Goal: Task Accomplishment & Management: Complete application form

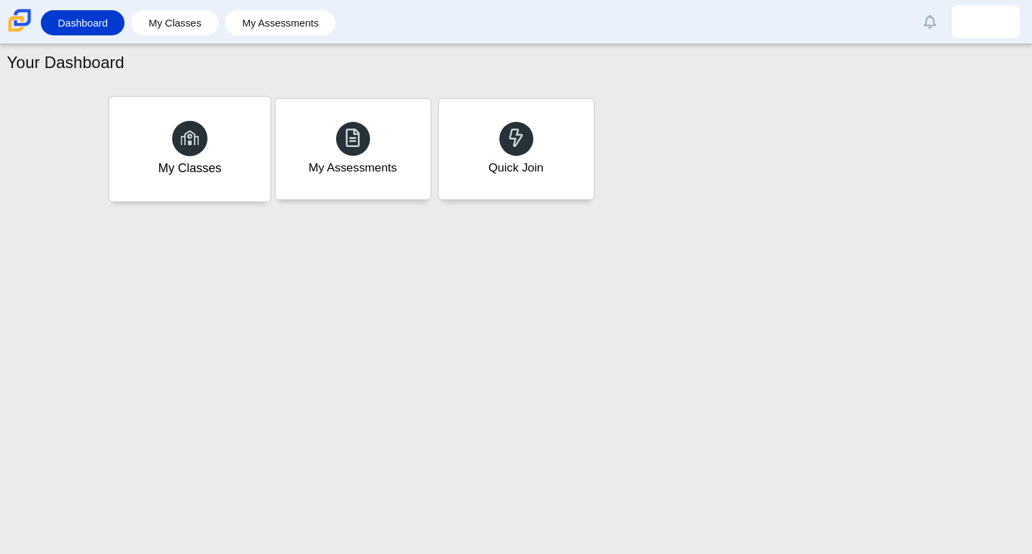
click at [250, 159] on div "My Classes" at bounding box center [189, 149] width 161 height 105
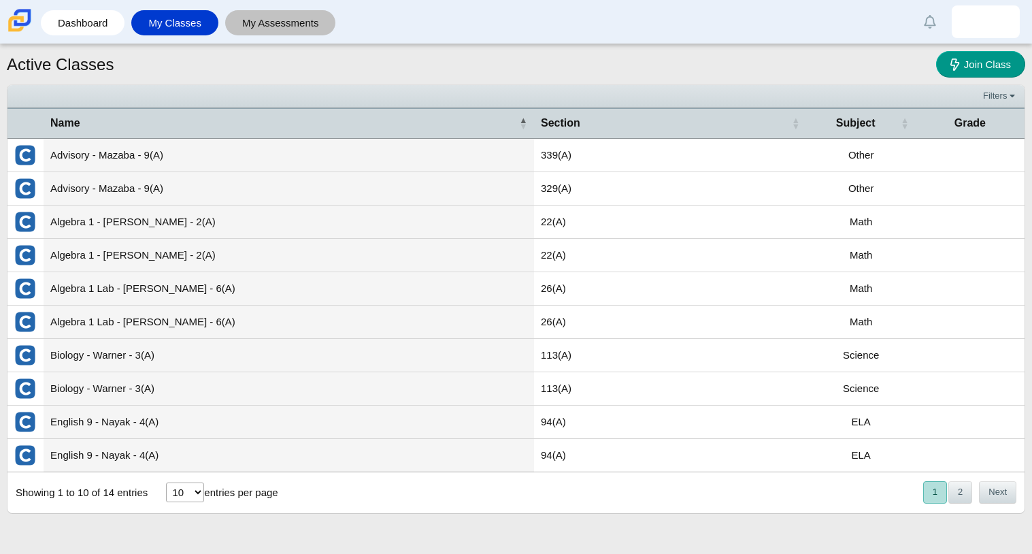
click at [261, 24] on link "My Assessments" at bounding box center [280, 22] width 97 height 25
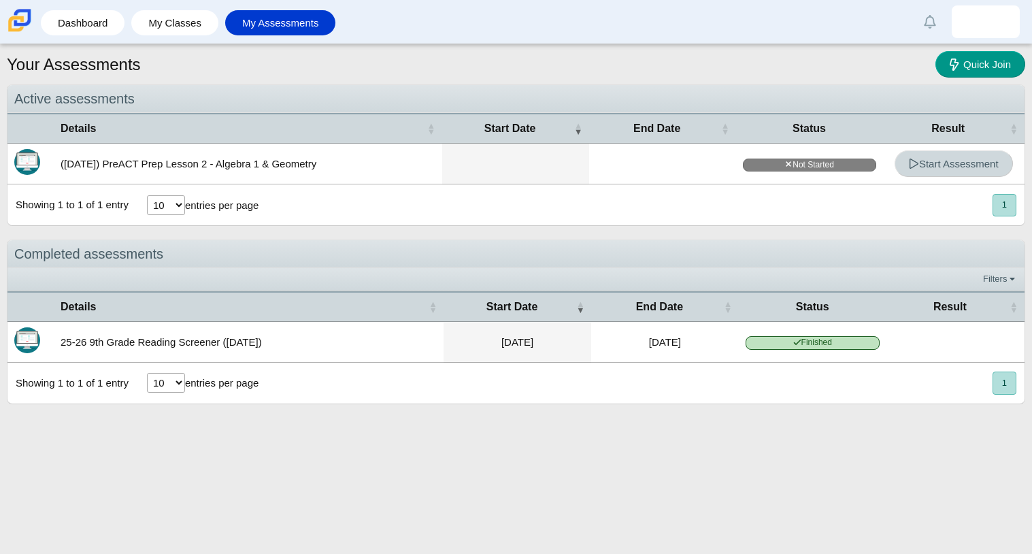
click at [924, 154] on link "Start Assessment" at bounding box center [954, 163] width 118 height 27
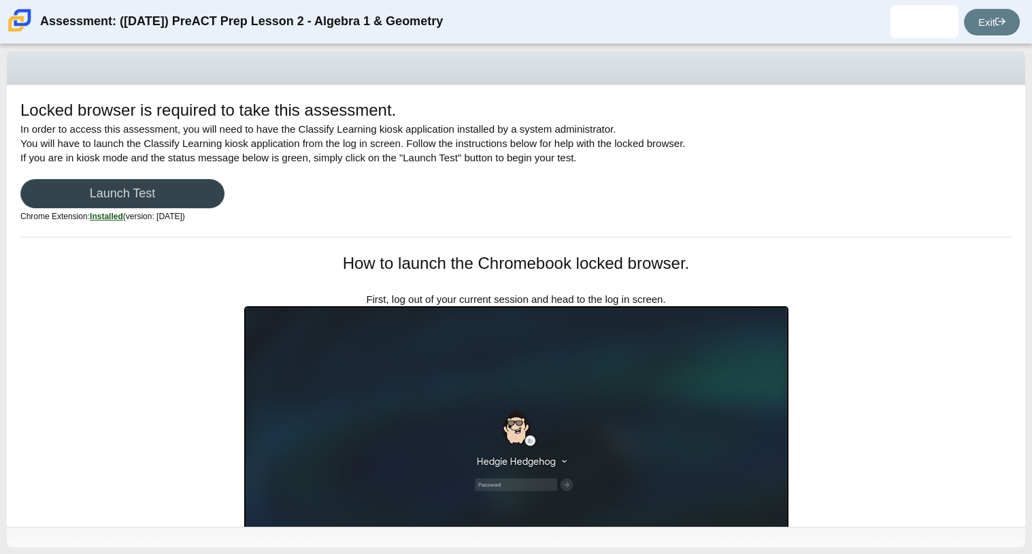
click at [123, 192] on link "Launch Test" at bounding box center [122, 193] width 204 height 29
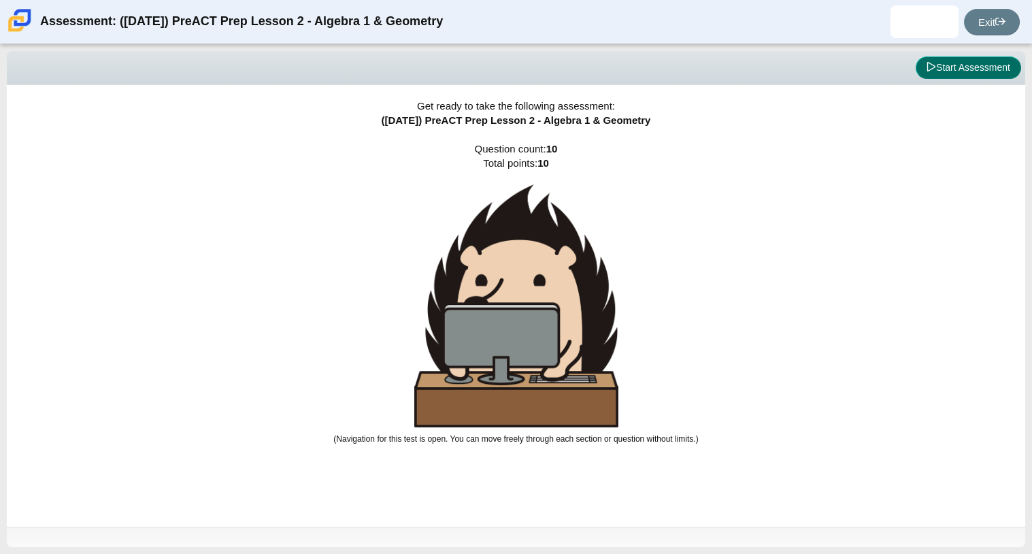
click at [1002, 69] on button "Start Assessment" at bounding box center [968, 67] width 105 height 23
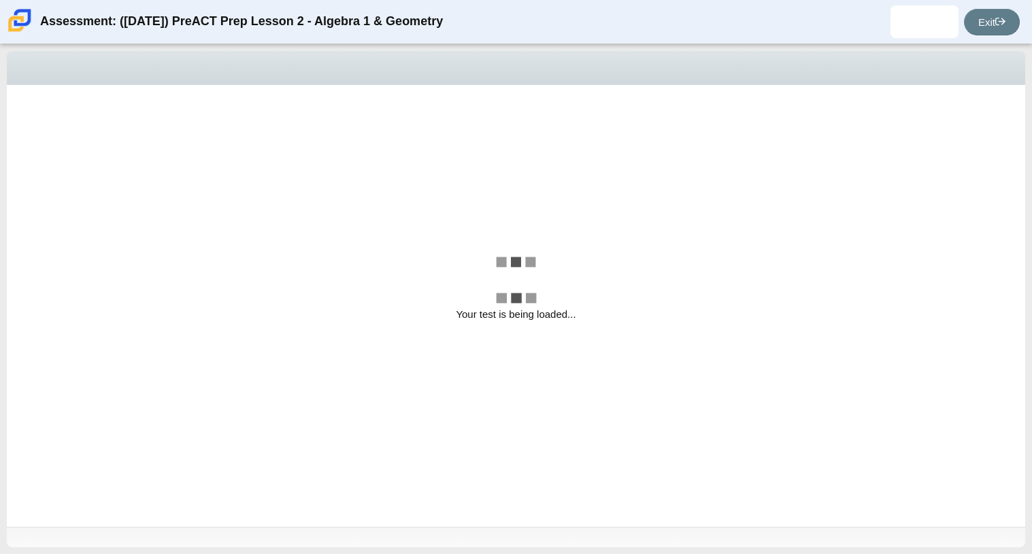
select select "bbf5d072-3e0b-44c4-9a12-6e7c9033f65b"
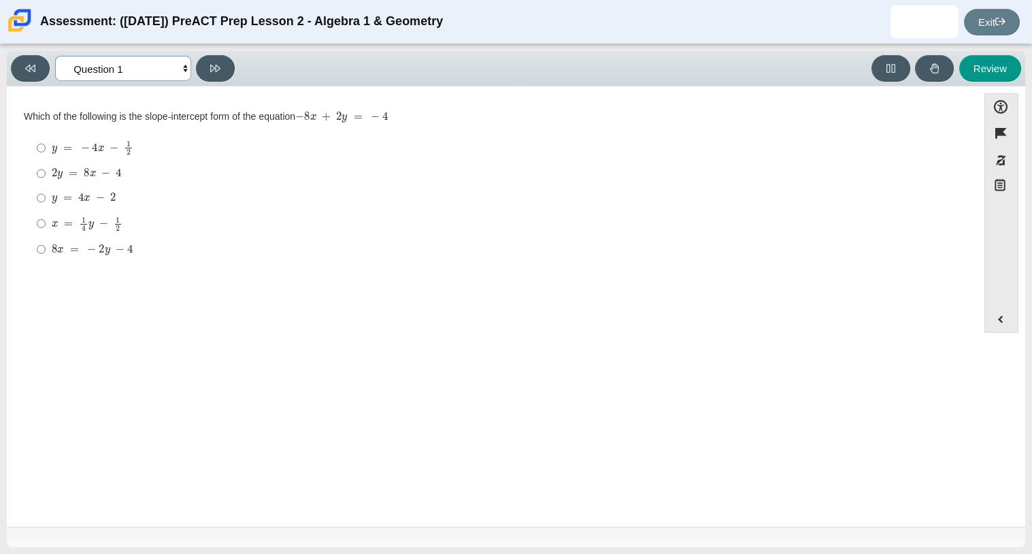
click at [184, 71] on select "Questions Question 1 Question 2 Question 3 Question 4 Question 5 Question 6 Que…" at bounding box center [123, 68] width 136 height 25
click at [446, 239] on label "8 x = − 2 y − 4 8 x = − 2 y − 4" at bounding box center [493, 249] width 932 height 24
click at [46, 239] on input "8 x = − 2 y − 4 8 x = − 2 y − 4" at bounding box center [41, 249] width 9 height 24
radio input "true"
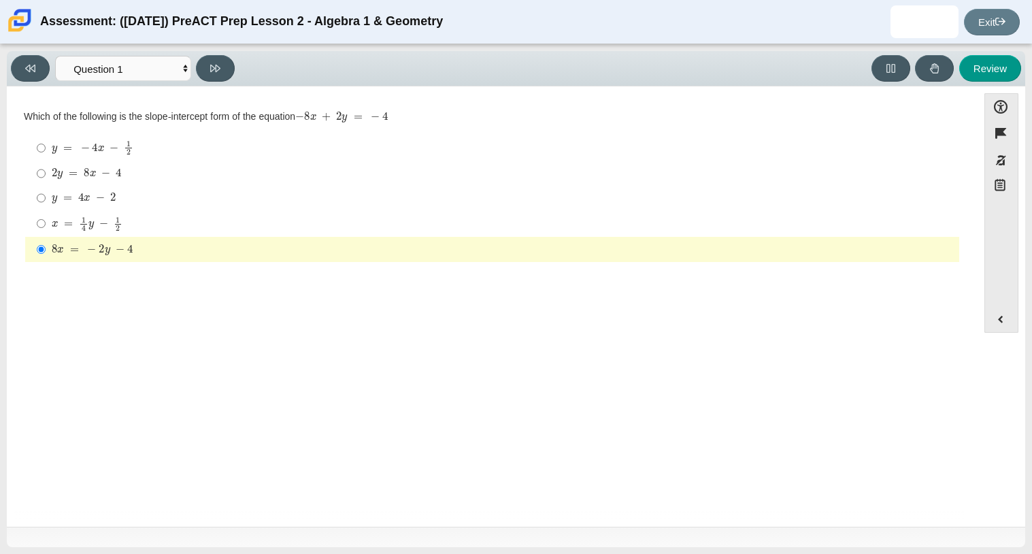
click at [388, 218] on div "x = 1 4 y − 1 2" at bounding box center [503, 223] width 902 height 15
click at [46, 218] on input "x = 1 4 y − 1 2 x = 1 4 y − 1 2" at bounding box center [41, 223] width 9 height 27
radio input "true"
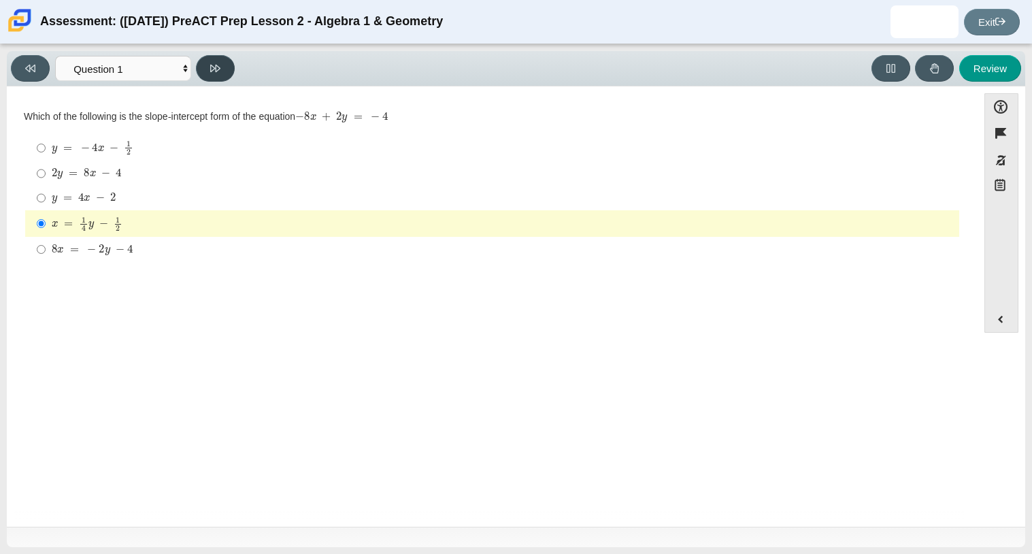
click at [196, 67] on button at bounding box center [215, 68] width 39 height 27
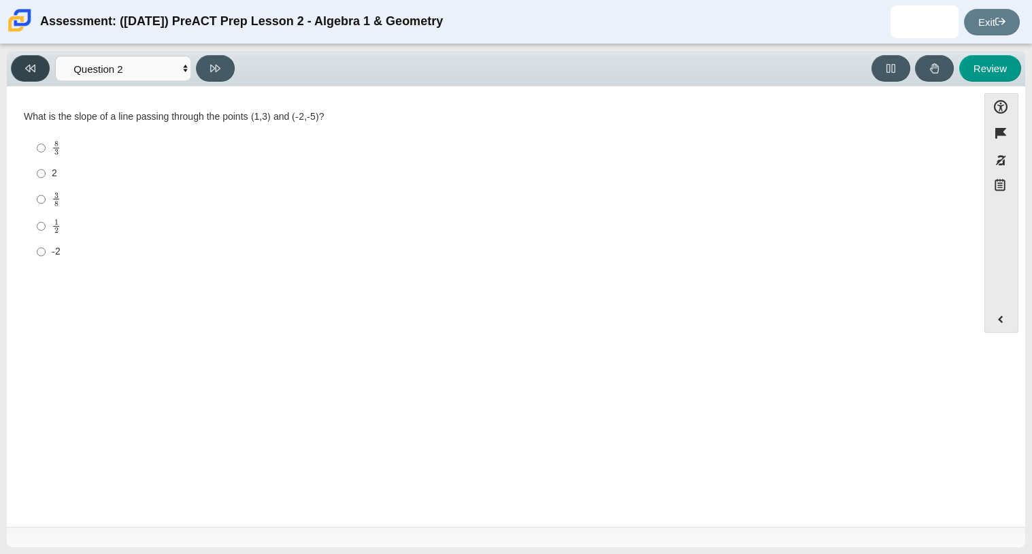
click at [20, 71] on button at bounding box center [30, 68] width 39 height 27
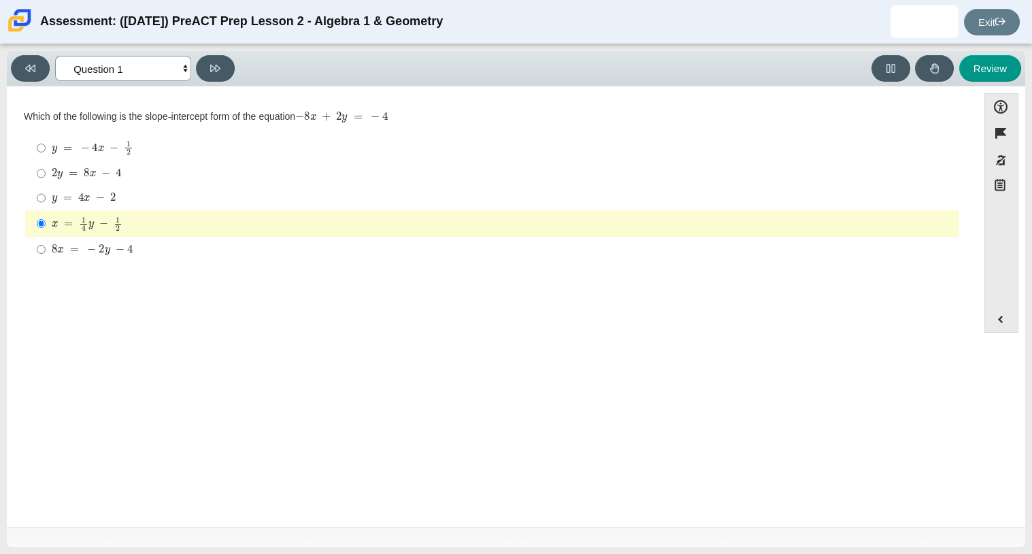
click at [175, 63] on select "Questions Question 1 Question 2 Question 3 Question 4 Question 5 Question 6 Que…" at bounding box center [123, 68] width 136 height 25
click at [55, 56] on select "Questions Question 1 Question 2 Question 3 Question 4 Question 5 Question 6 Que…" at bounding box center [123, 68] width 136 height 25
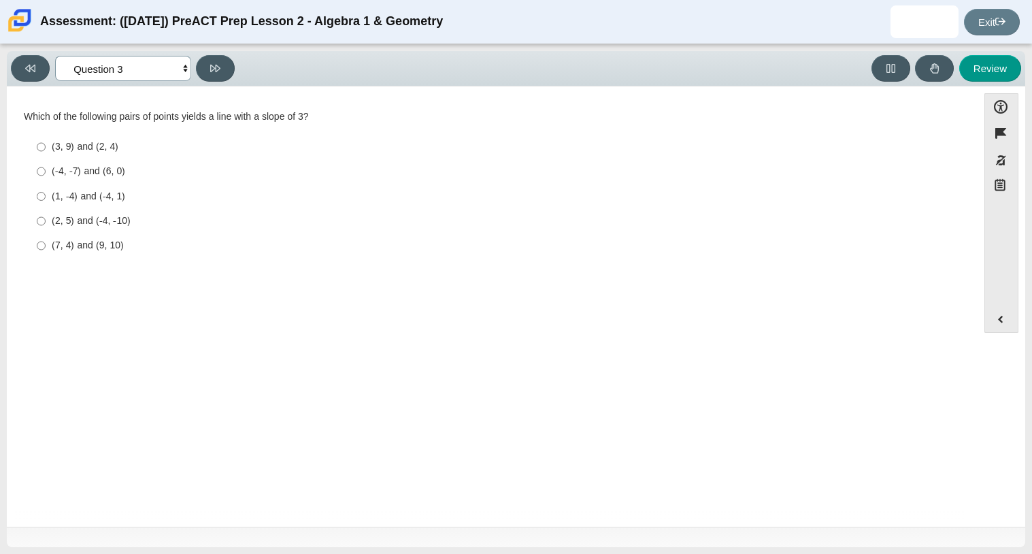
click at [152, 66] on select "Questions Question 1 Question 2 Question 3 Question 4 Question 5 Question 6 Que…" at bounding box center [123, 68] width 136 height 25
select select "bbf5d072-3e0b-44c4-9a12-6e7c9033f65b"
click at [55, 56] on select "Questions Question 1 Question 2 Question 3 Question 4 Question 5 Question 6 Que…" at bounding box center [123, 68] width 136 height 25
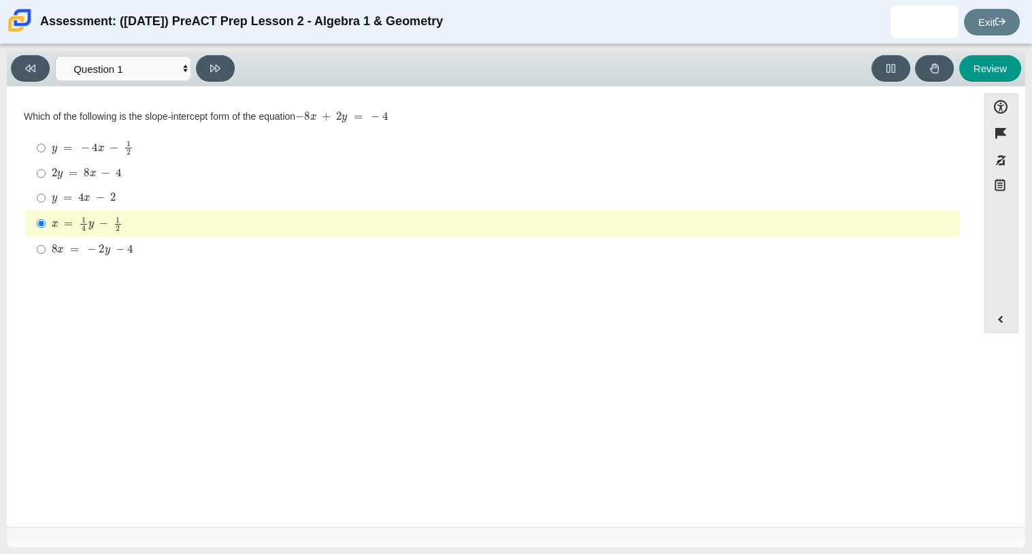
click at [164, 112] on div "Which of the following is the slope-intercept form of the equation − 8 x + 2 y …" at bounding box center [492, 117] width 937 height 14
